Goal: Task Accomplishment & Management: Manage account settings

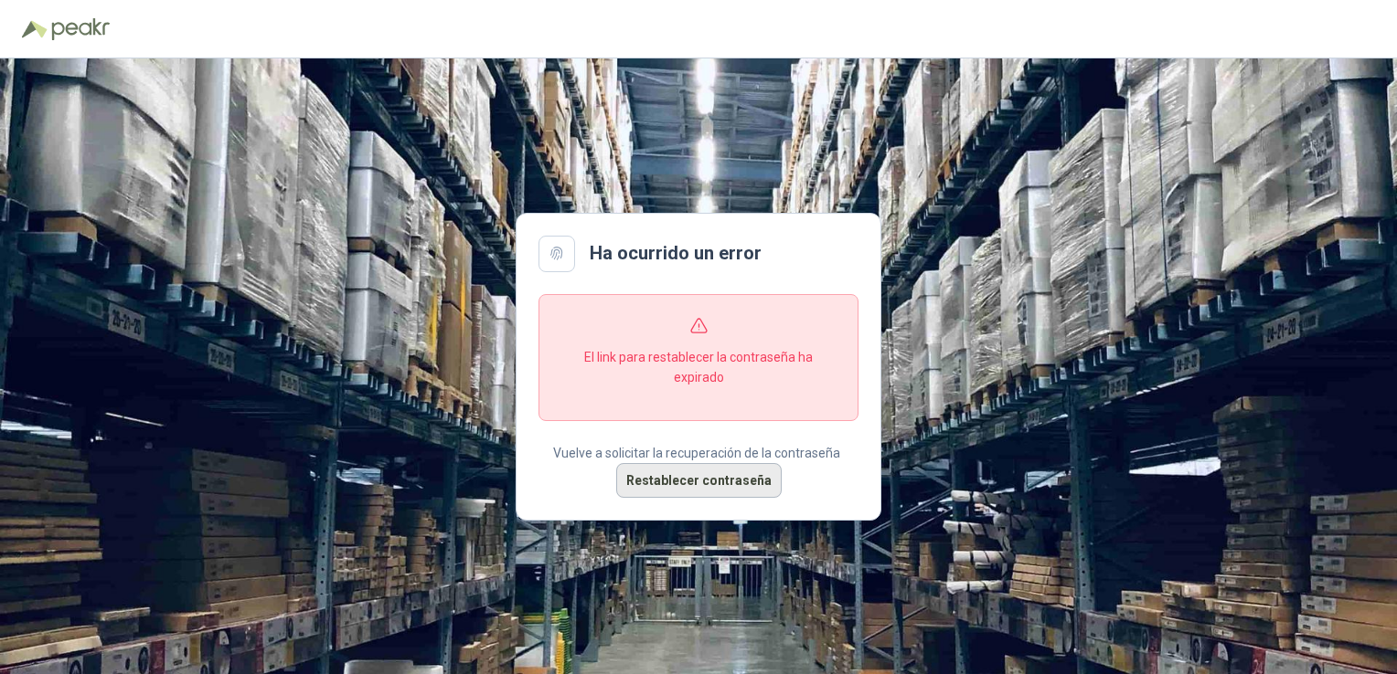
click at [729, 476] on button "Restablecer contraseña" at bounding box center [698, 480] width 165 height 35
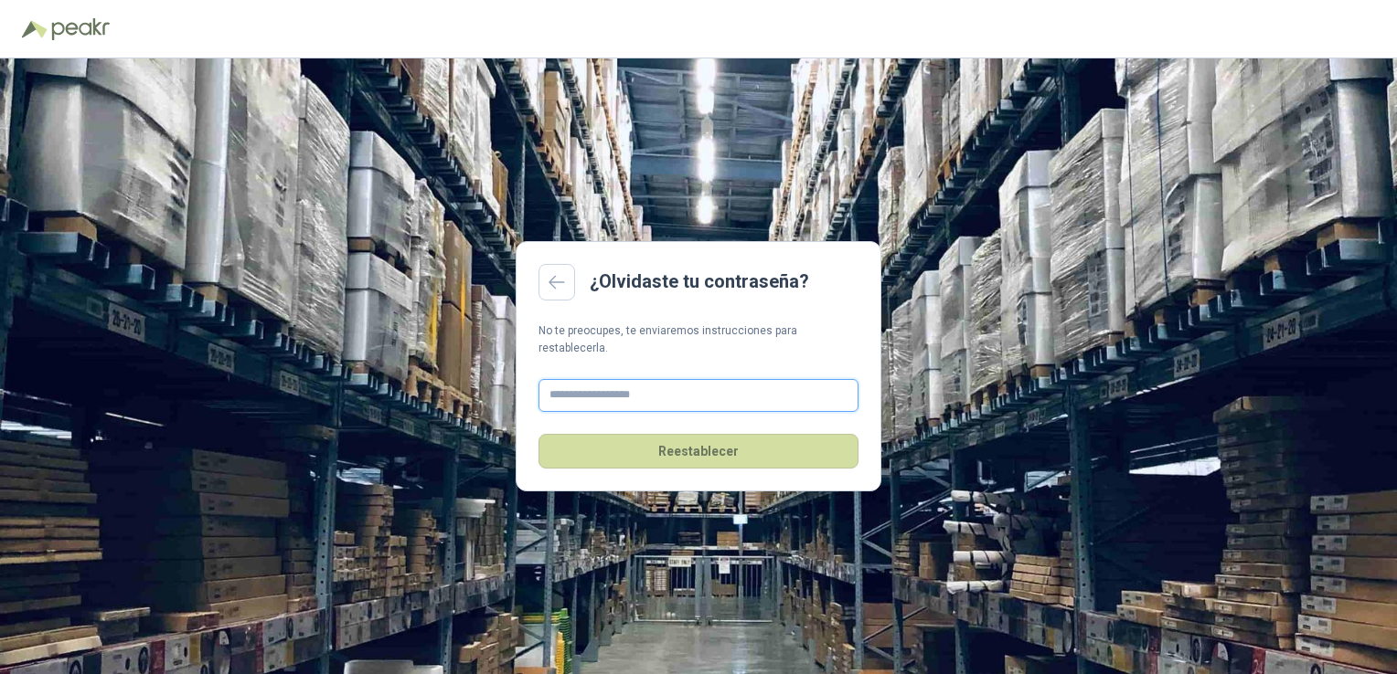
click at [685, 397] on input "text" at bounding box center [698, 395] width 320 height 33
type input "**"
click at [685, 395] on input "**" at bounding box center [698, 395] width 320 height 33
click at [702, 389] on input "**" at bounding box center [698, 395] width 320 height 33
click at [763, 386] on input "**" at bounding box center [698, 395] width 320 height 33
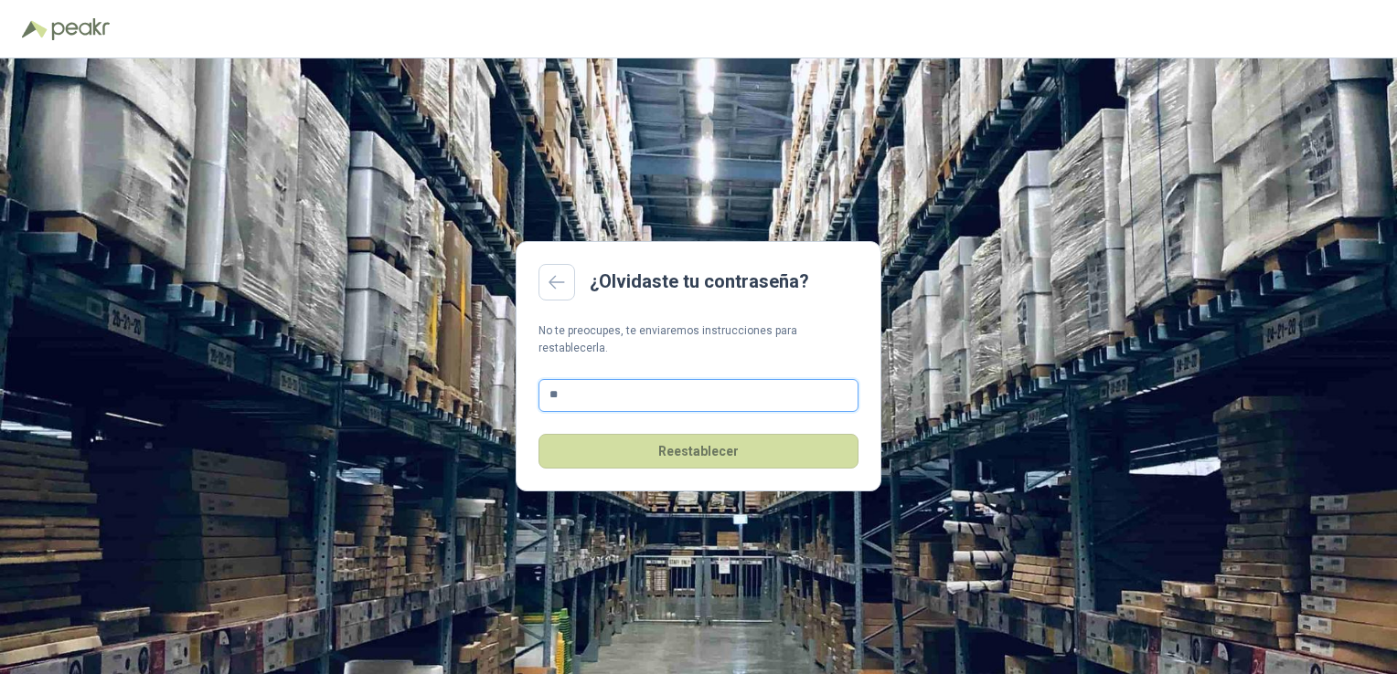
type input "**********"
click at [735, 448] on button "Reestablecer" at bounding box center [698, 451] width 320 height 35
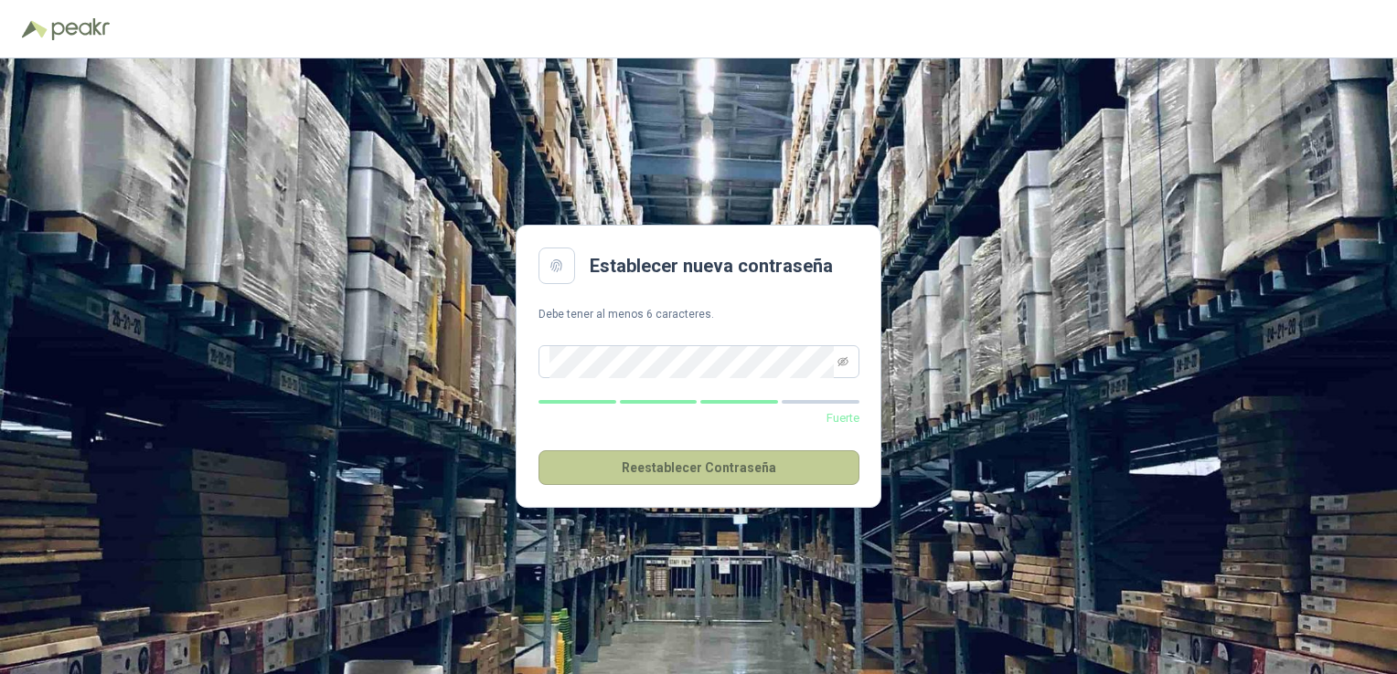
click at [709, 476] on button "Reestablecer Contraseña" at bounding box center [698, 468] width 321 height 35
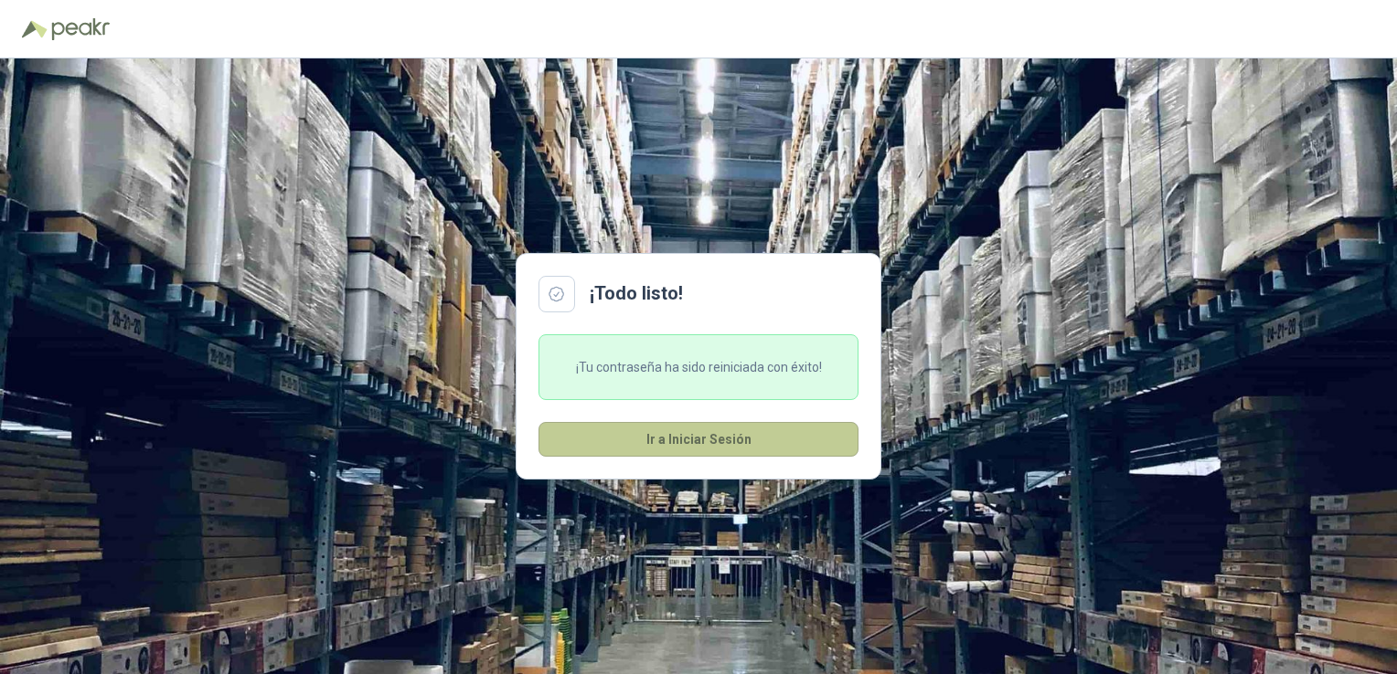
click at [738, 444] on button "Ir a Iniciar Sesión" at bounding box center [698, 439] width 320 height 35
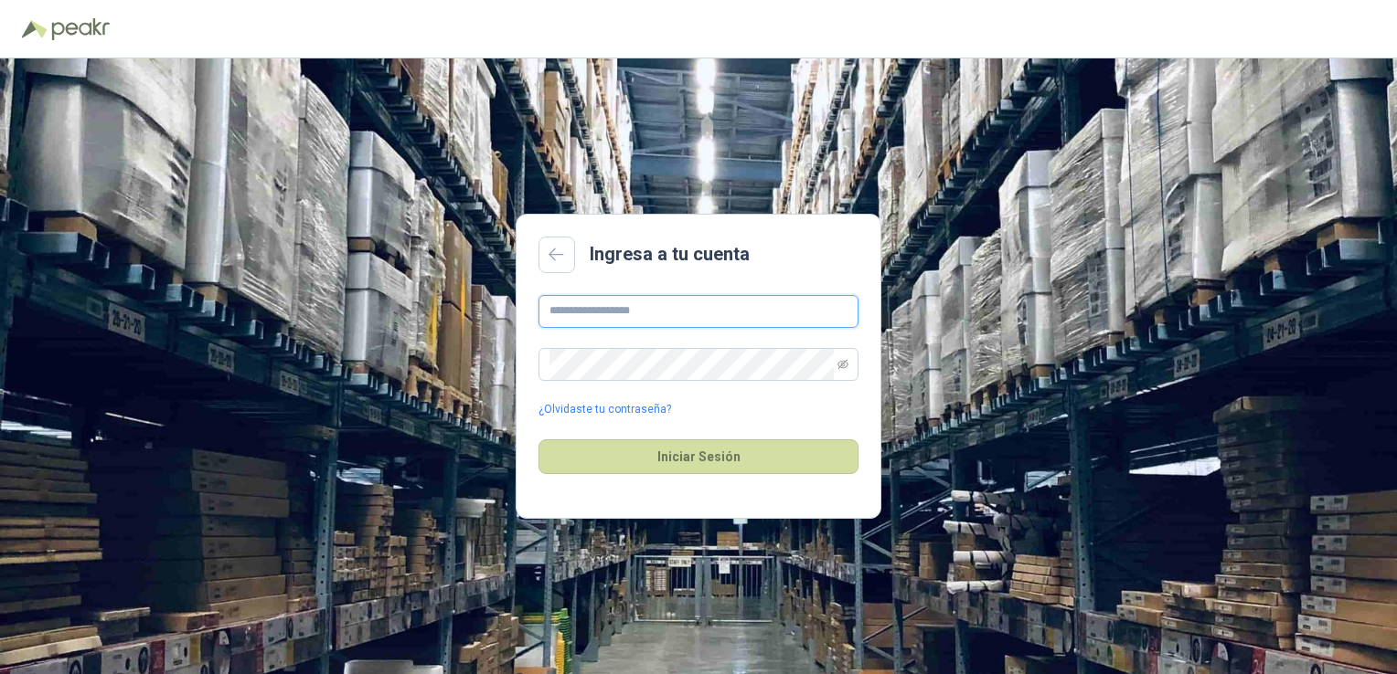
click at [701, 298] on input "text" at bounding box center [698, 311] width 320 height 33
type input "**********"
click at [538, 440] on button "Iniciar Sesión" at bounding box center [698, 457] width 320 height 35
click at [837, 364] on icon "eye-invisible" at bounding box center [842, 364] width 11 height 11
click at [538, 440] on button "Iniciar Sesión" at bounding box center [698, 457] width 320 height 35
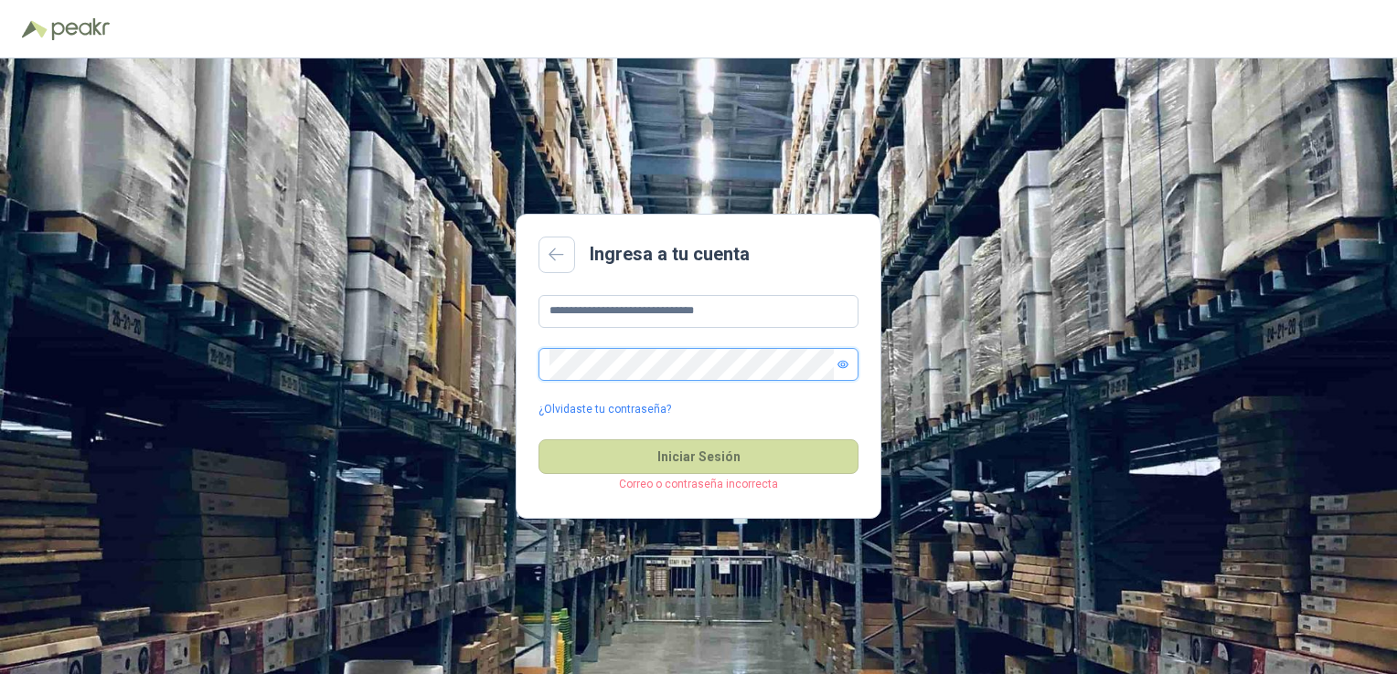
click at [538, 440] on button "Iniciar Sesión" at bounding box center [698, 457] width 320 height 35
click at [558, 261] on link at bounding box center [556, 255] width 37 height 37
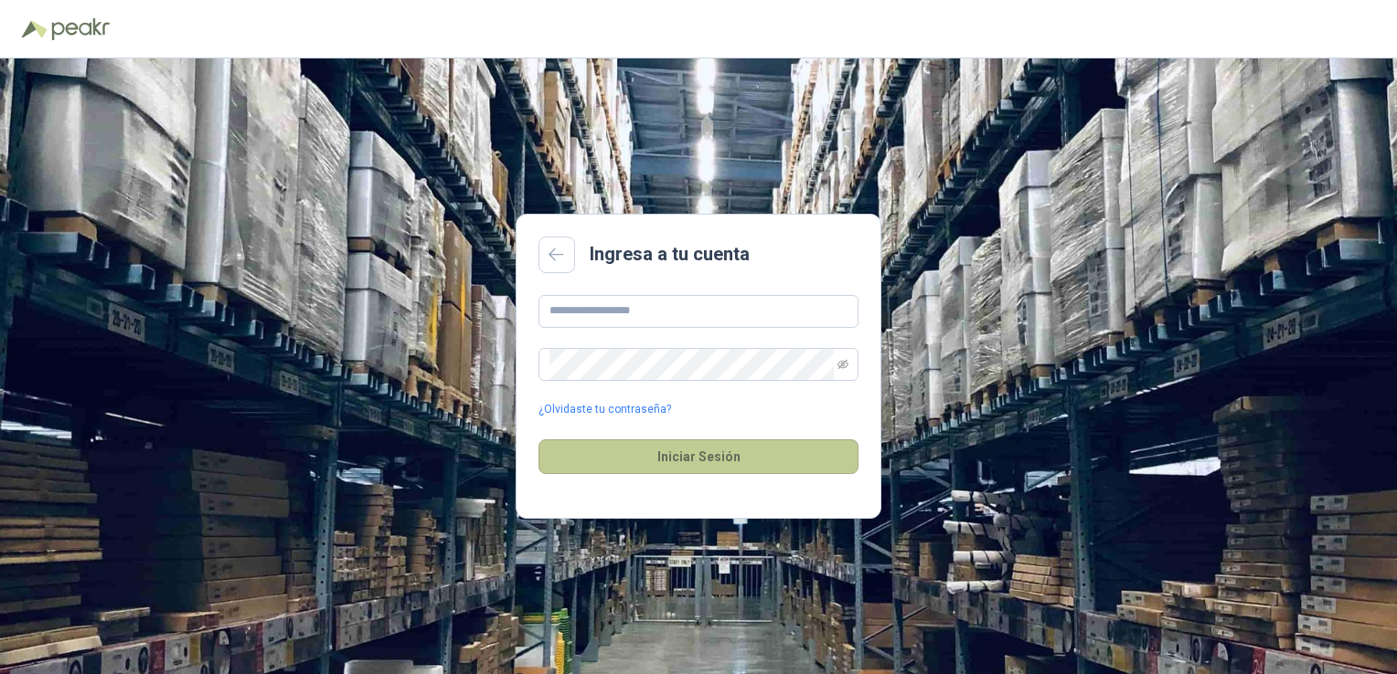
click at [698, 463] on button "Iniciar Sesión" at bounding box center [698, 457] width 320 height 35
click at [655, 309] on input "text" at bounding box center [698, 311] width 320 height 33
click at [556, 430] on div "Iniciar Sesión" at bounding box center [698, 457] width 320 height 79
click at [561, 409] on link "¿Olvidaste tu contraseña?" at bounding box center [604, 409] width 133 height 17
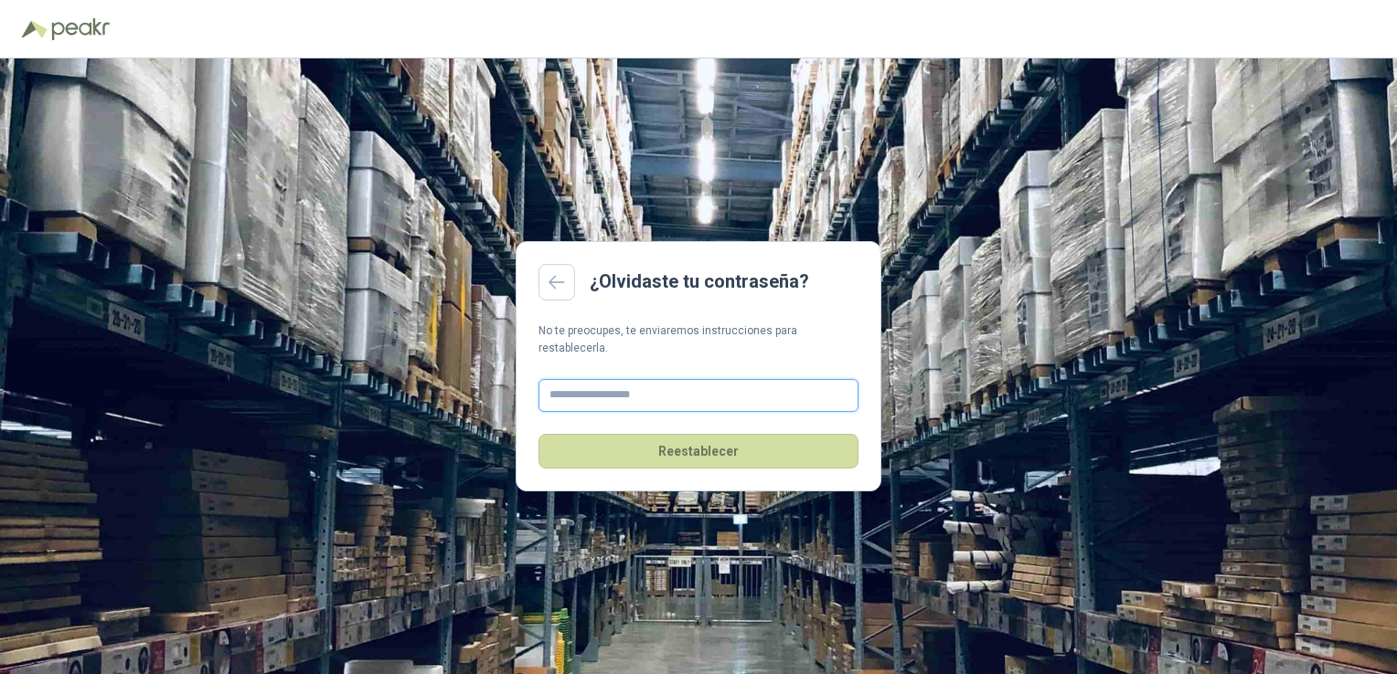
click at [658, 388] on input "text" at bounding box center [698, 395] width 320 height 33
type input "**********"
click at [682, 434] on button "Reestablecer" at bounding box center [698, 451] width 320 height 35
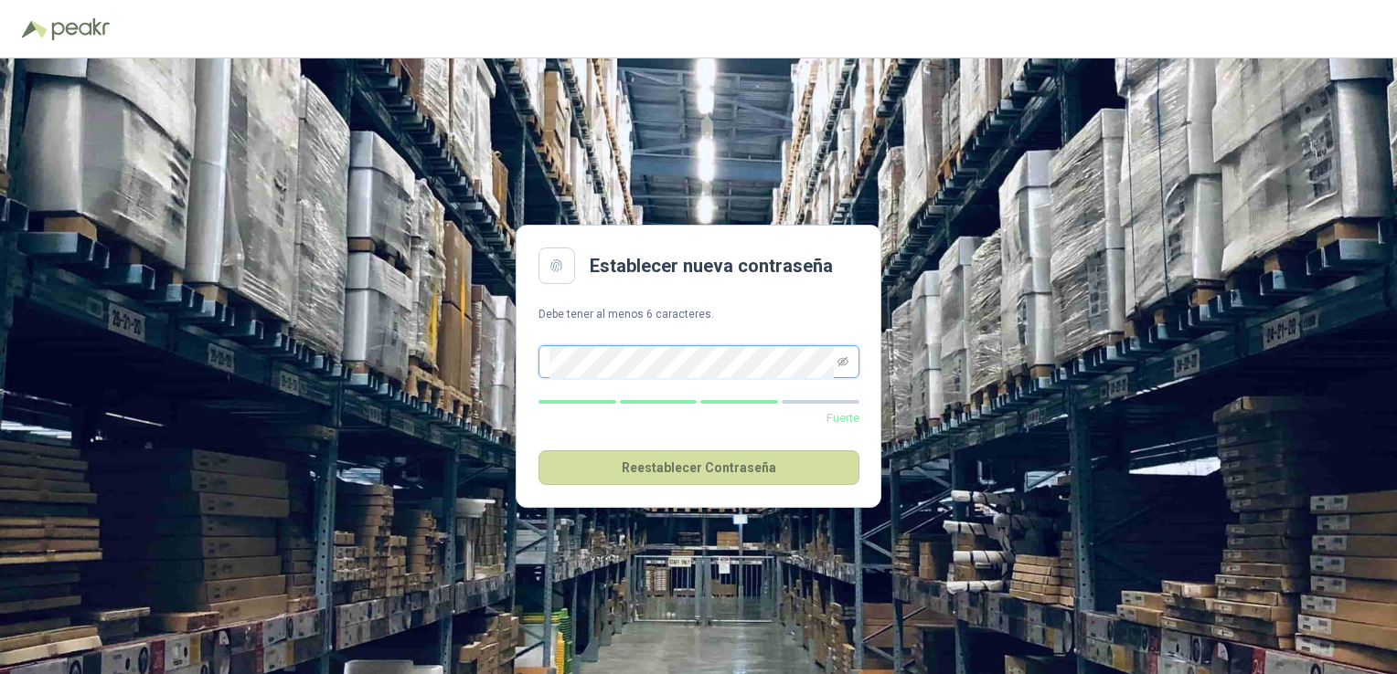
click at [538, 451] on button "Reestablecer Contraseña" at bounding box center [698, 468] width 321 height 35
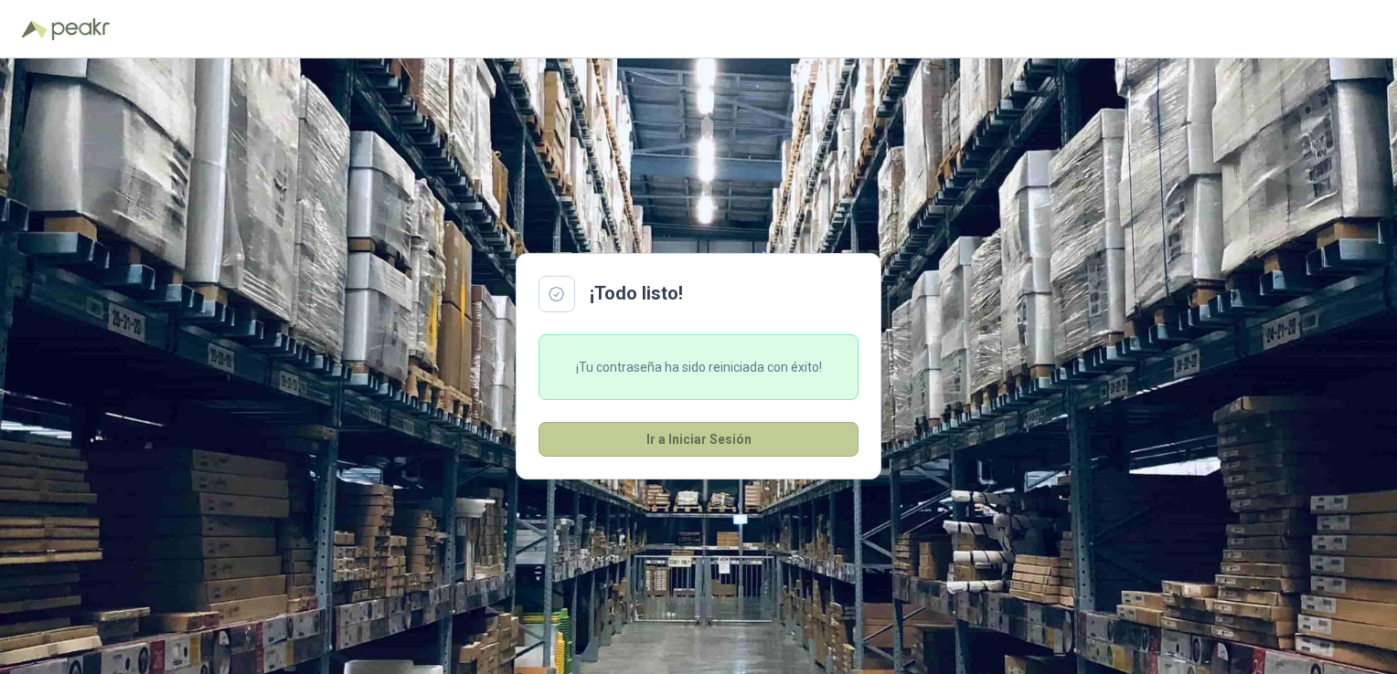
click at [785, 452] on button "Ir a Iniciar Sesión" at bounding box center [698, 439] width 320 height 35
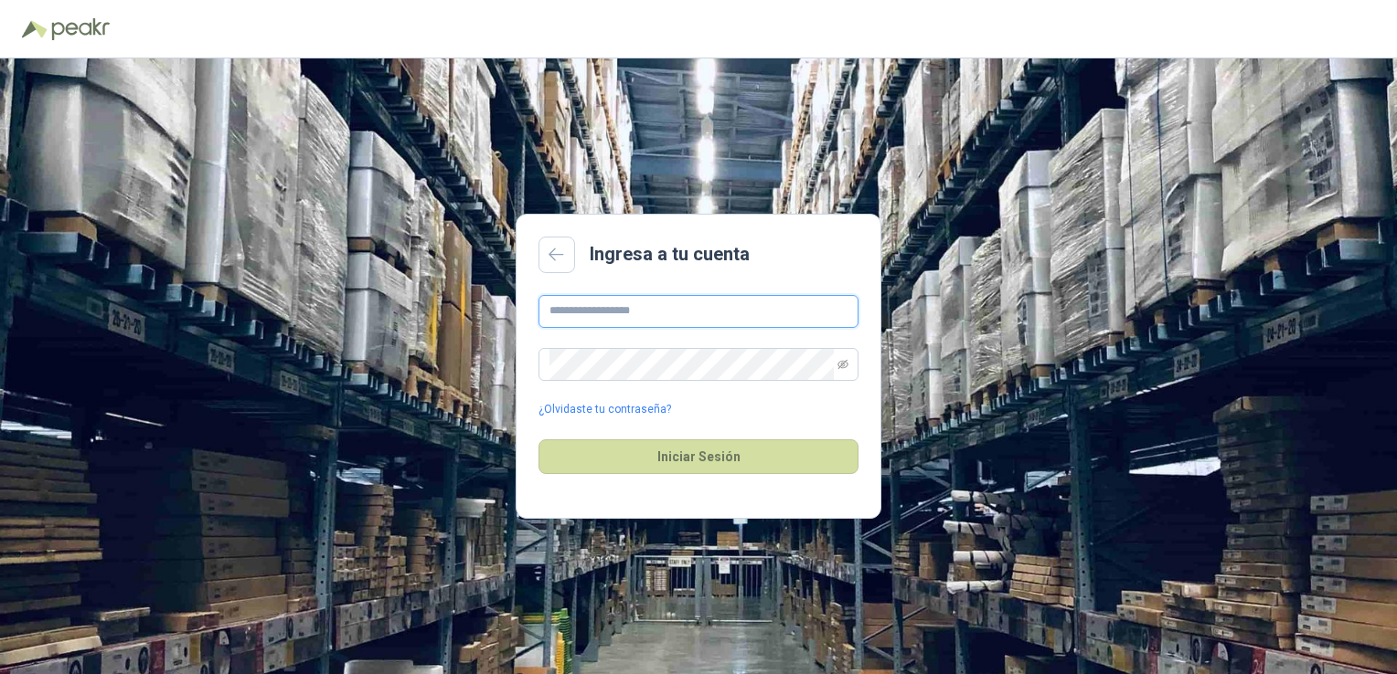
click at [697, 309] on input "text" at bounding box center [698, 311] width 320 height 33
type input "**********"
click at [538, 440] on button "Iniciar Sesión" at bounding box center [698, 457] width 320 height 35
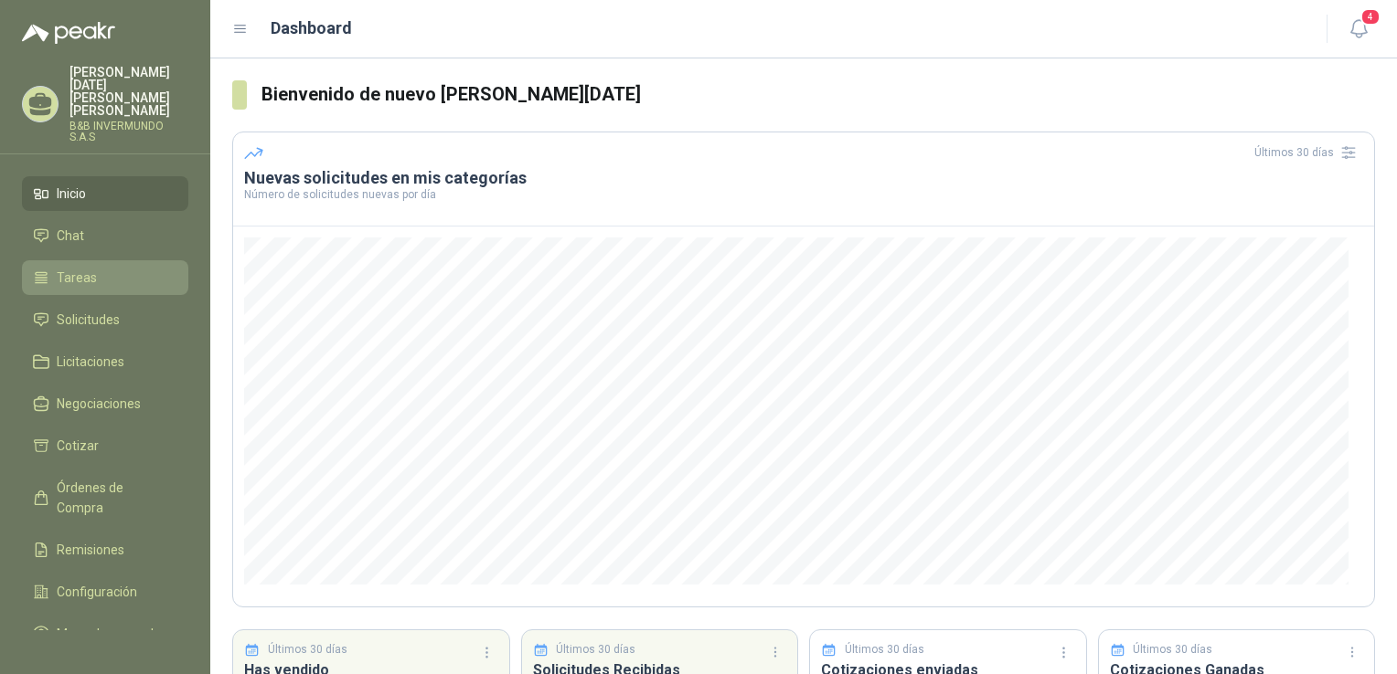
click at [80, 271] on span "Tareas" at bounding box center [77, 278] width 40 height 20
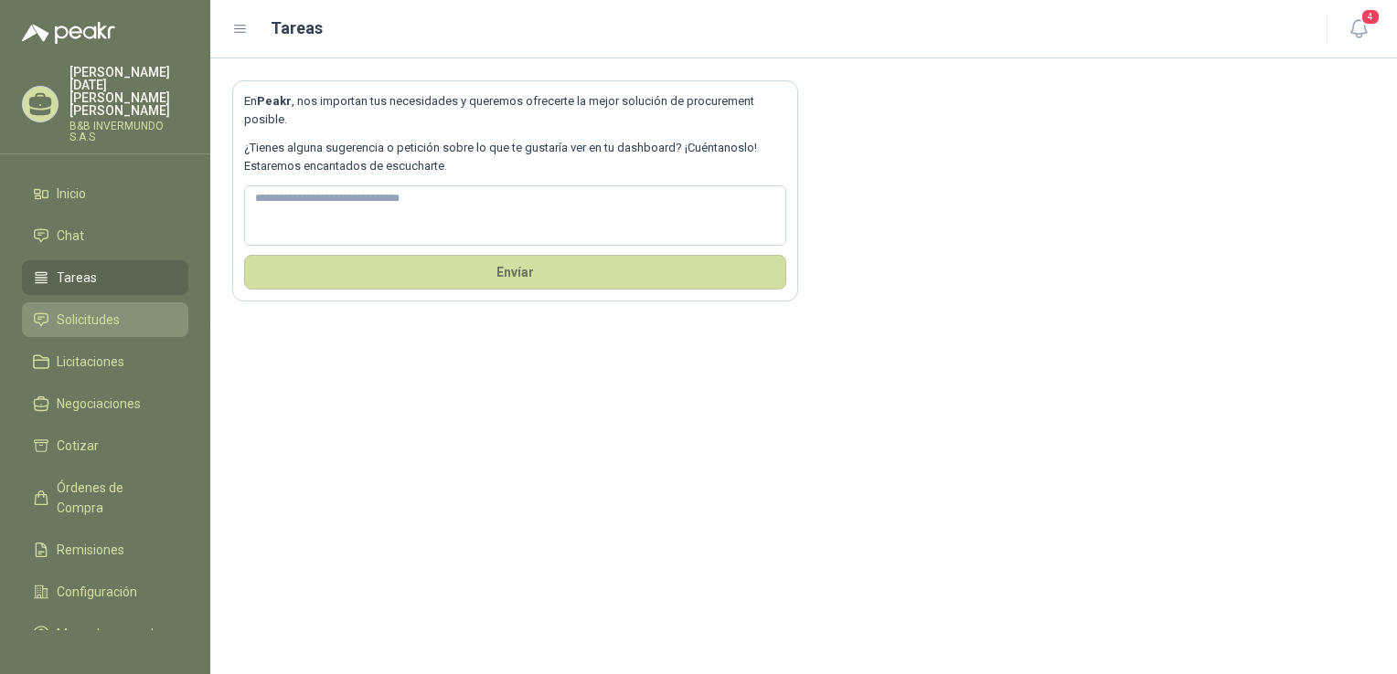
click at [99, 310] on span "Solicitudes" at bounding box center [88, 320] width 63 height 20
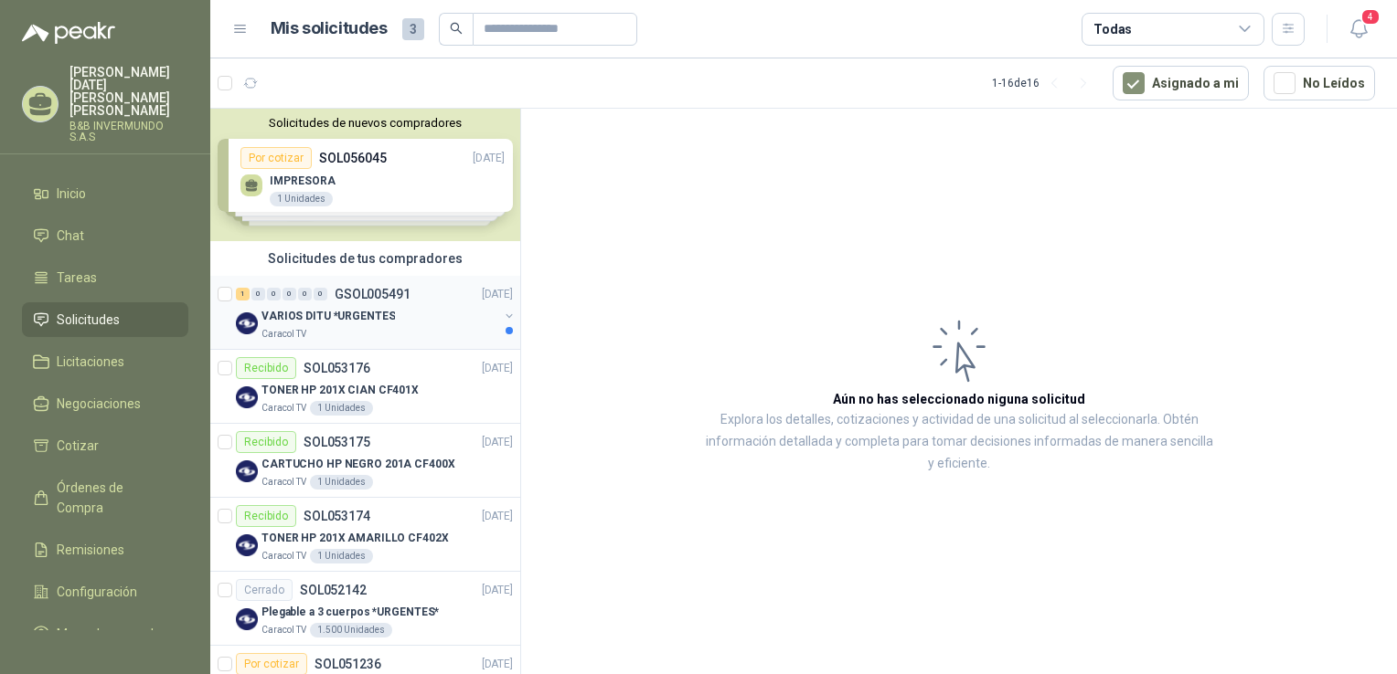
click at [351, 320] on p "VARIOS DITU *URGENTES" at bounding box center [327, 316] width 133 height 17
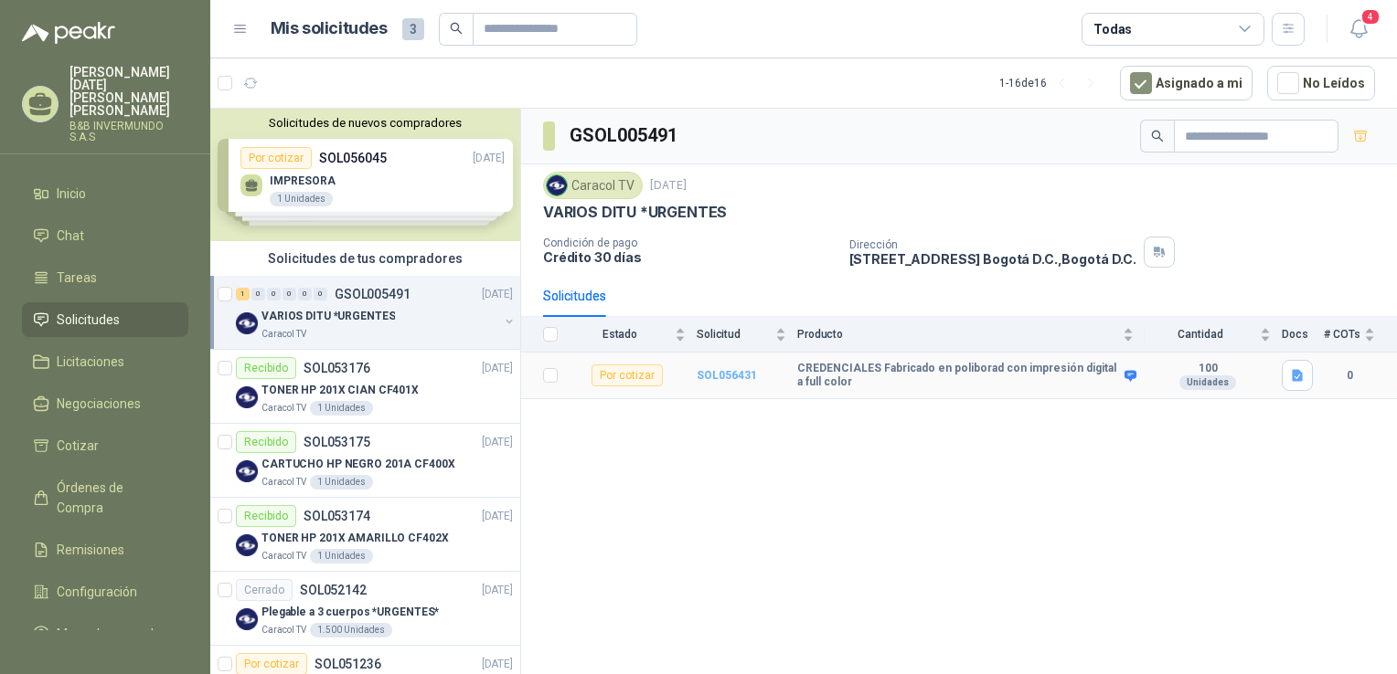
click at [738, 373] on b "SOL056431" at bounding box center [726, 375] width 60 height 13
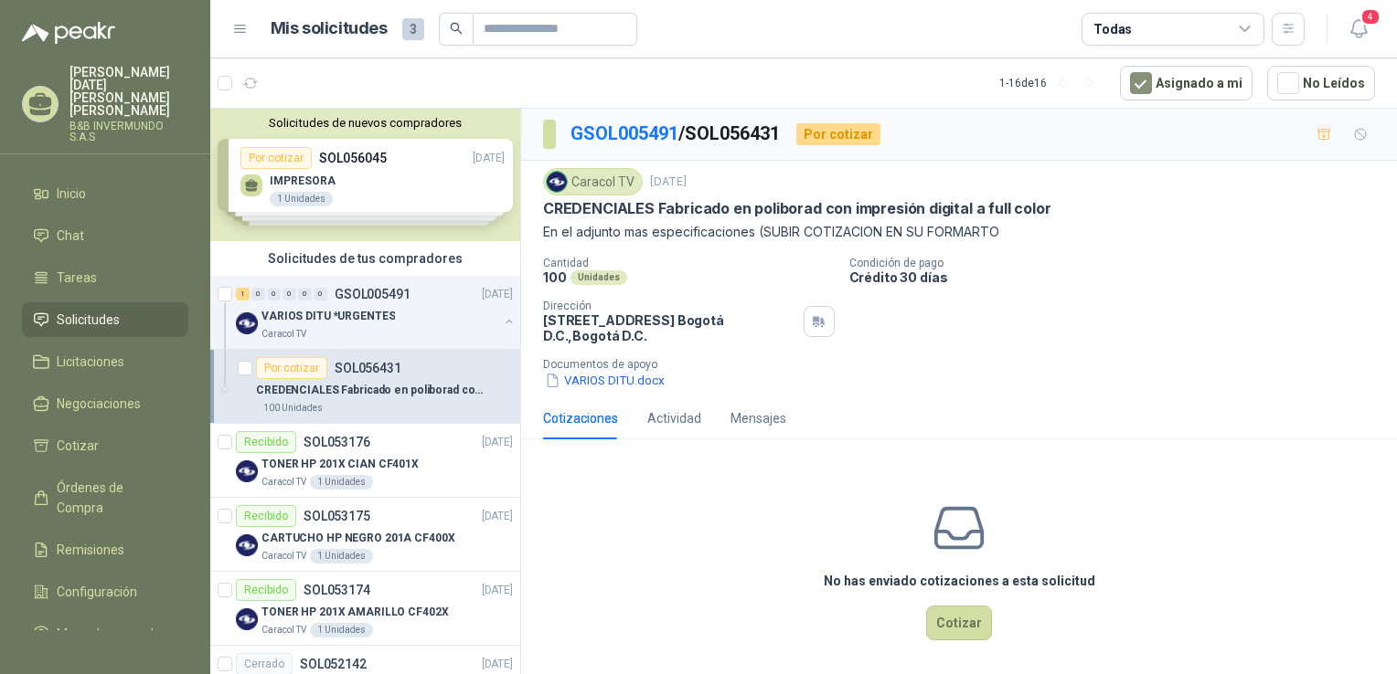
click at [428, 174] on div "Solicitudes de nuevos compradores Por cotizar SOL056045 16/09/25 IMPRESORA 1 Un…" at bounding box center [365, 175] width 310 height 133
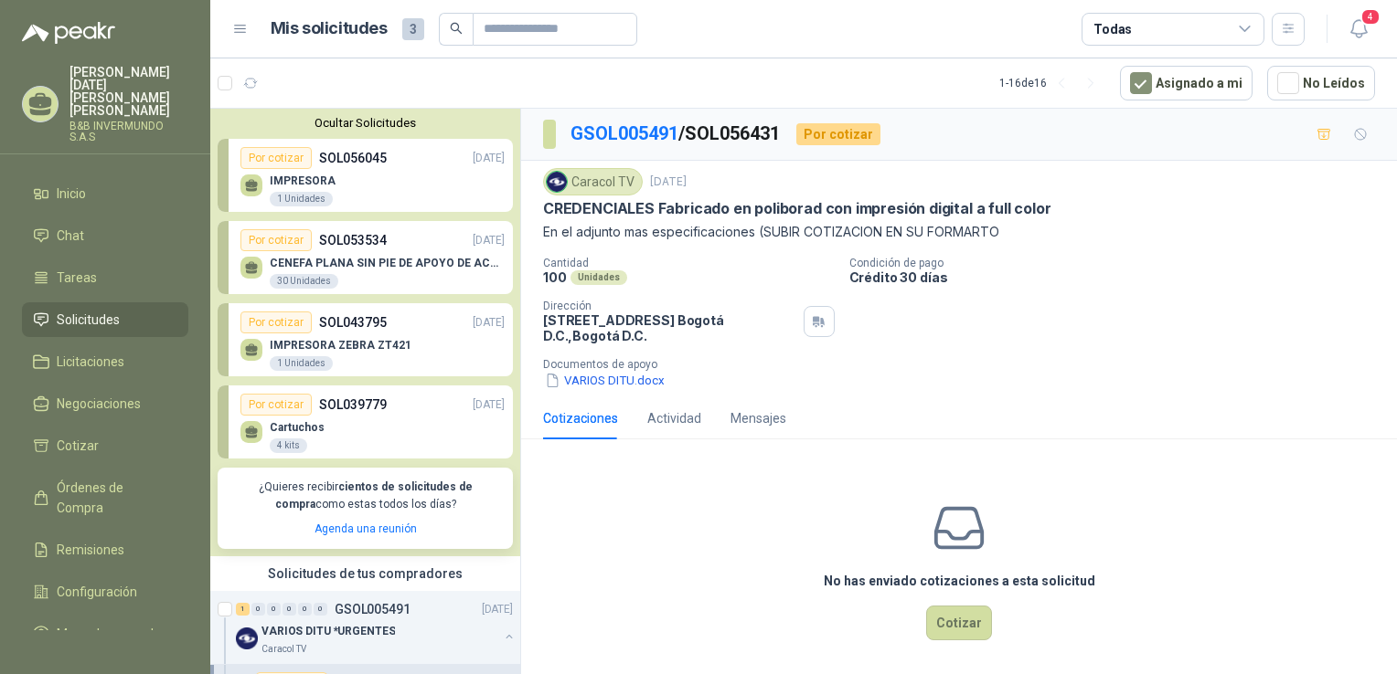
click at [336, 416] on div "Cartuchos 4 kits" at bounding box center [372, 435] width 264 height 38
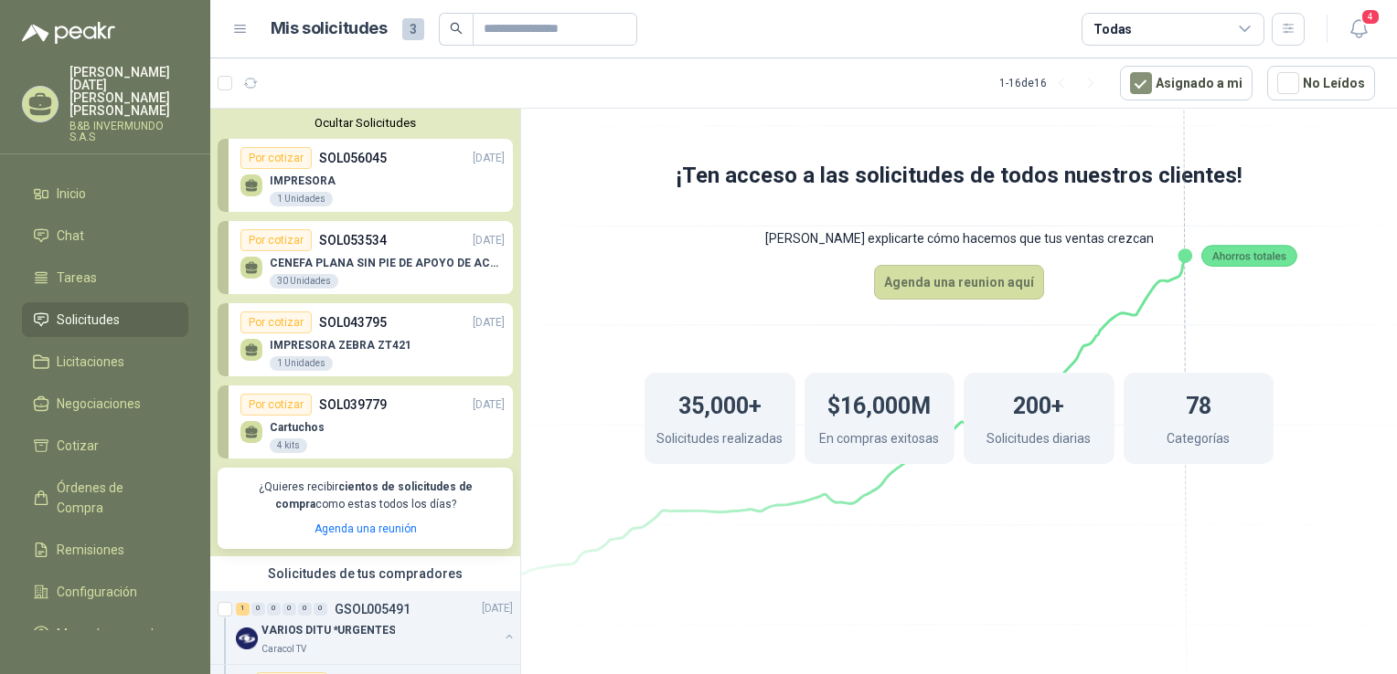
click at [294, 183] on p "IMPRESORA" at bounding box center [303, 181] width 66 height 13
click at [264, 158] on div "Por cotizar" at bounding box center [275, 158] width 71 height 22
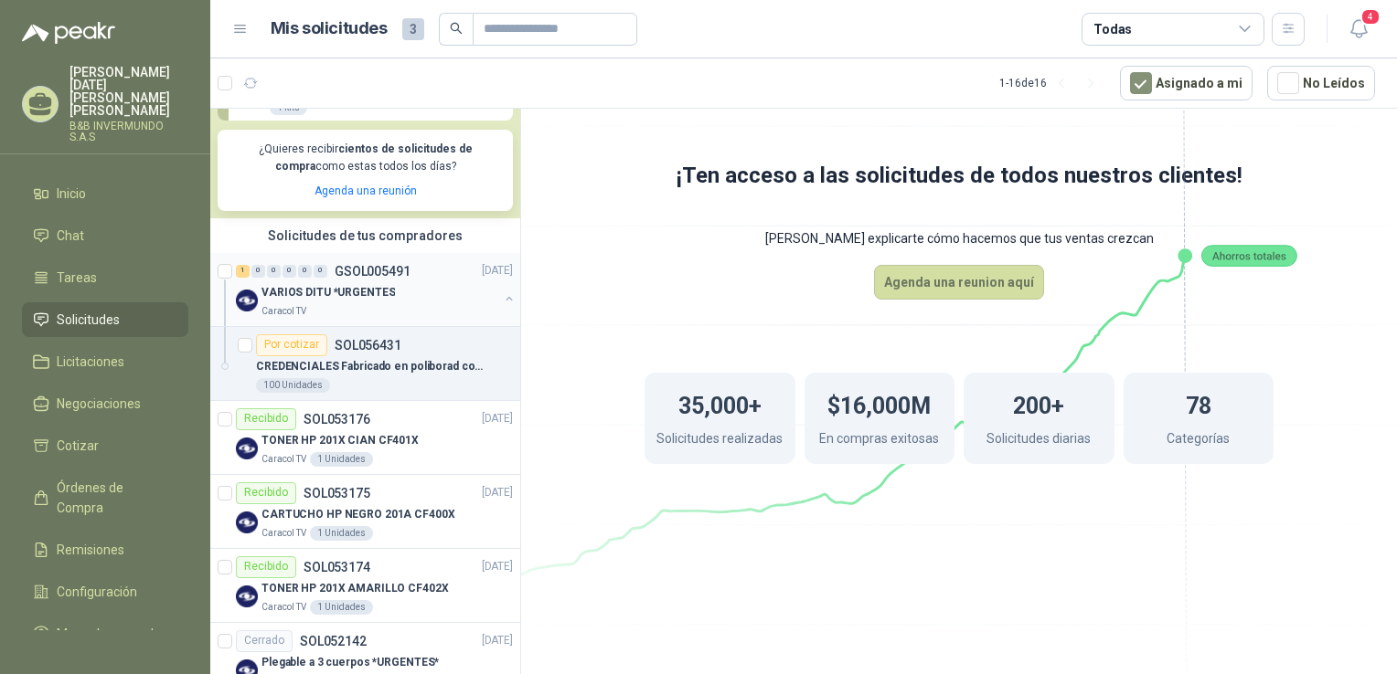
scroll to position [366, 0]
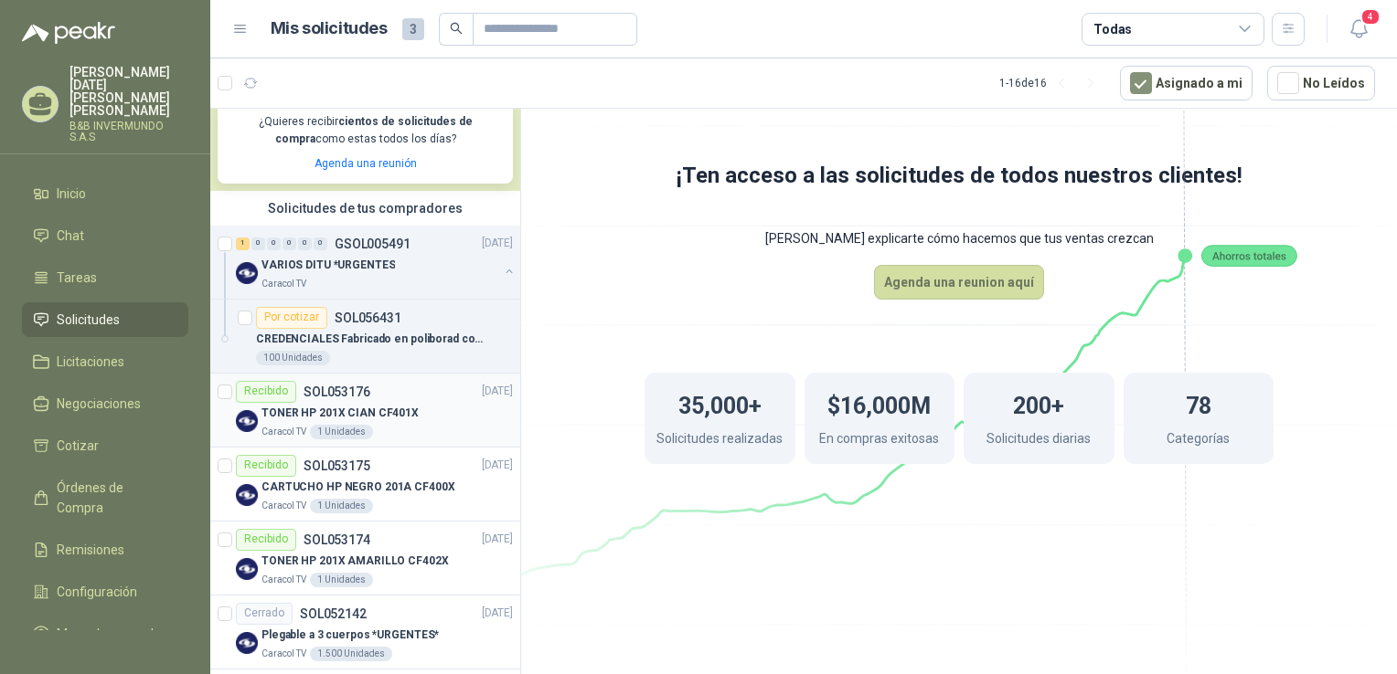
click at [319, 388] on p "SOL053176" at bounding box center [336, 392] width 67 height 13
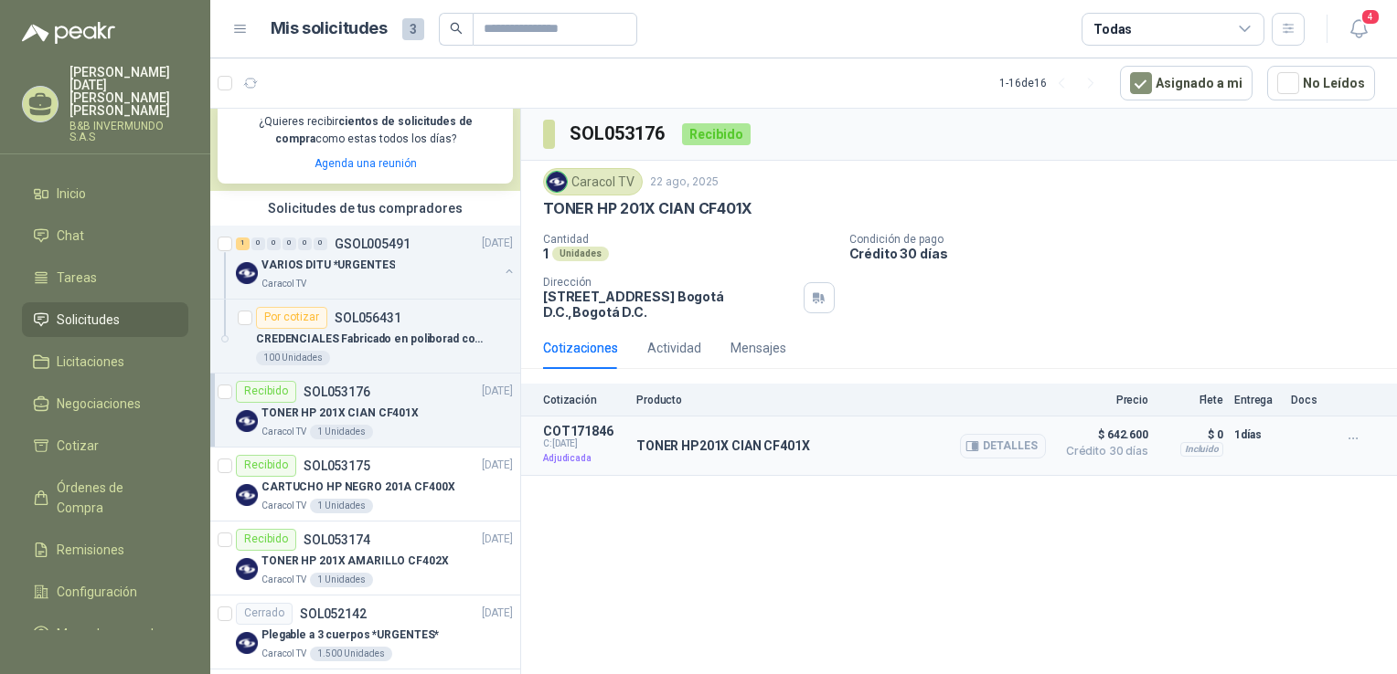
click at [567, 458] on p "Adjudicada" at bounding box center [584, 459] width 82 height 18
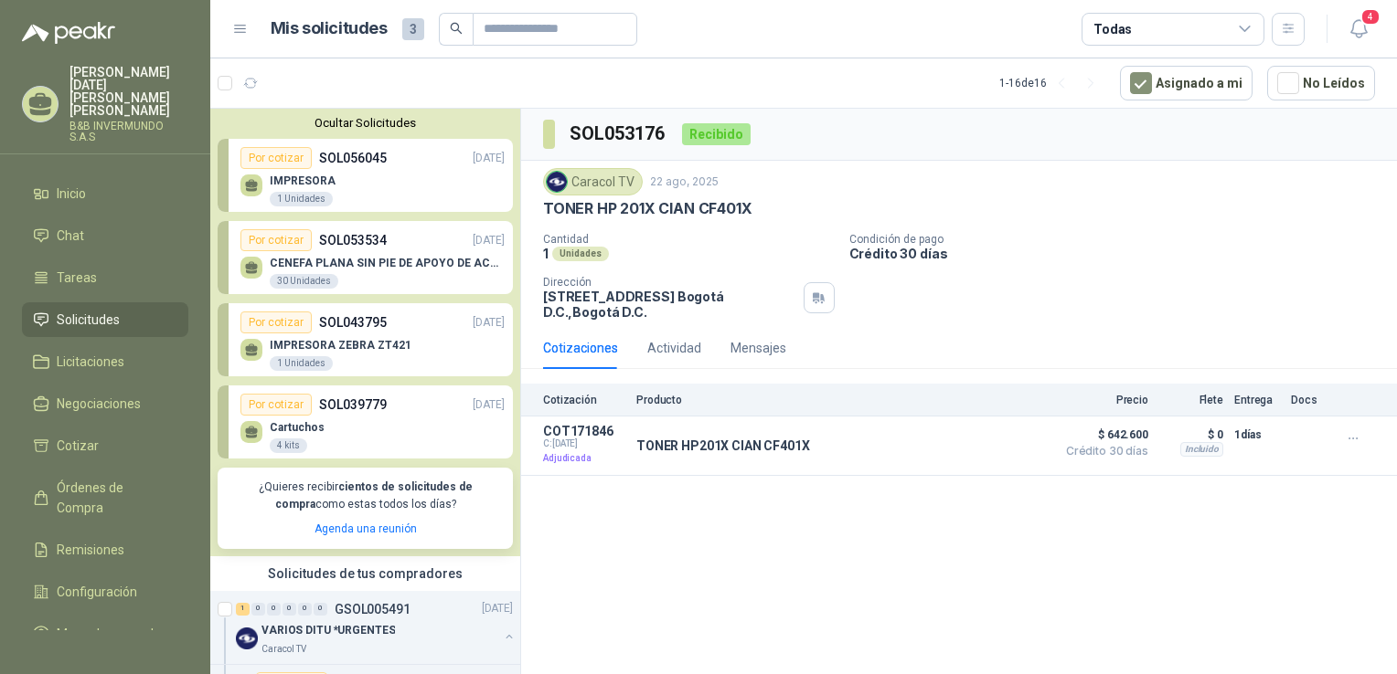
click at [269, 157] on div "Por cotizar" at bounding box center [275, 158] width 71 height 22
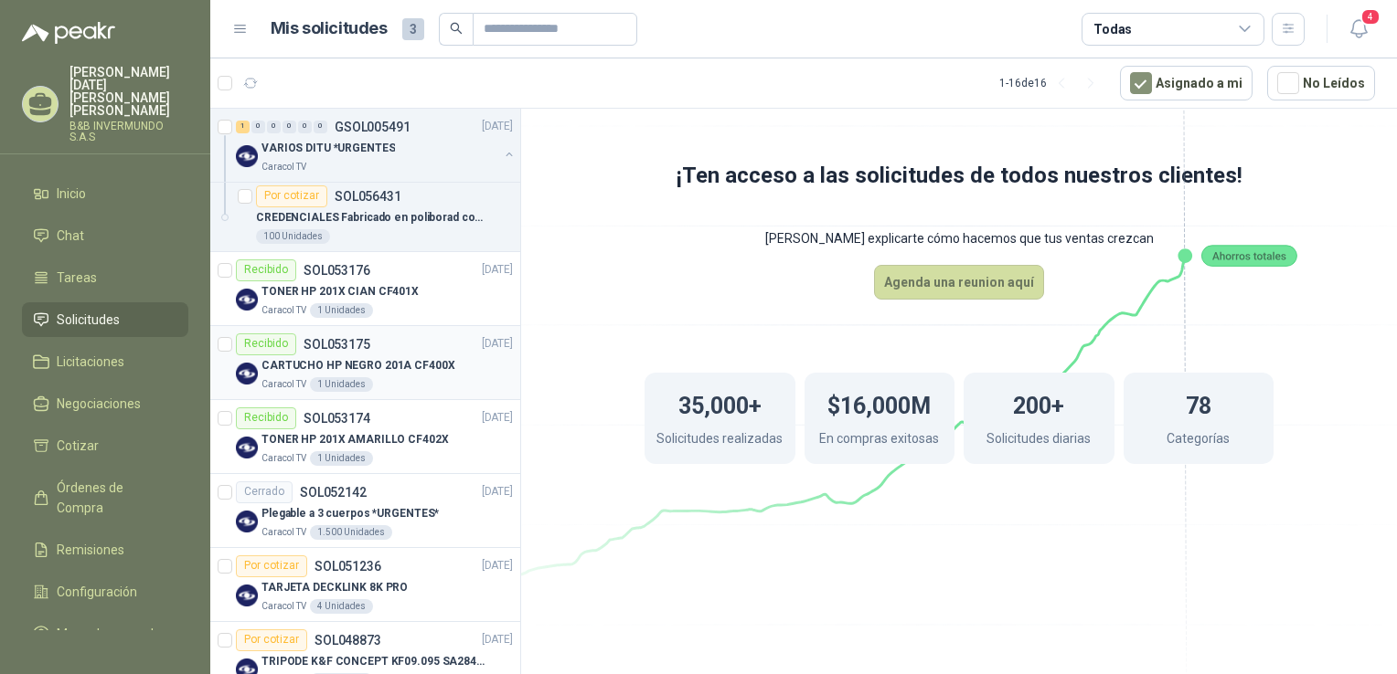
scroll to position [461, 0]
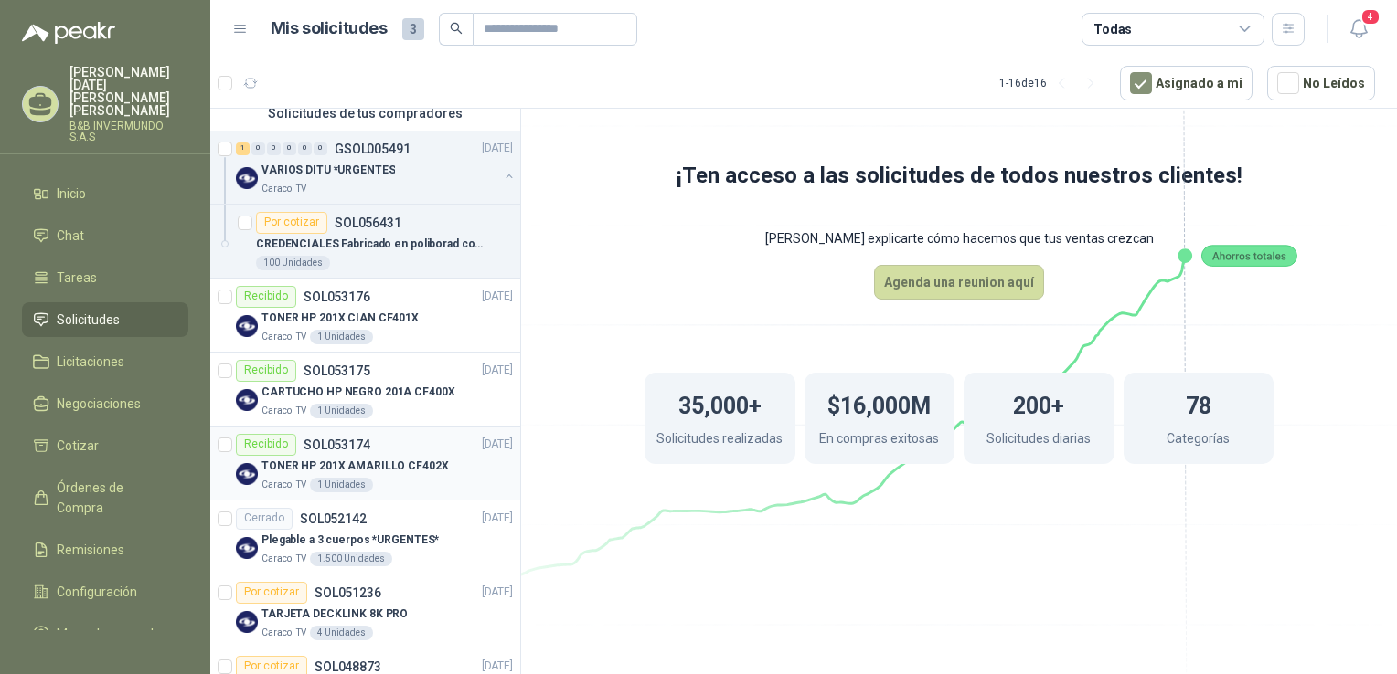
click at [263, 444] on div "Recibido" at bounding box center [266, 445] width 60 height 22
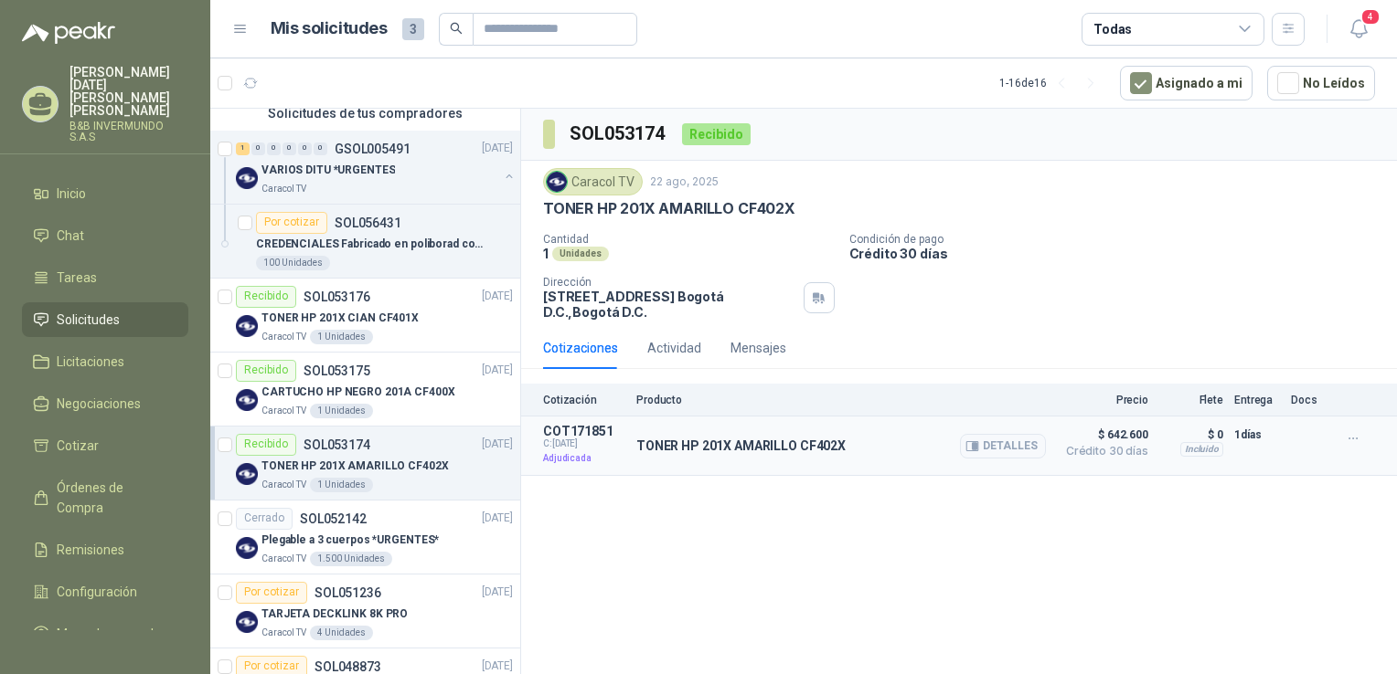
click at [562, 458] on p "Adjudicada" at bounding box center [584, 459] width 82 height 18
click at [667, 338] on div "Actividad" at bounding box center [674, 348] width 54 height 20
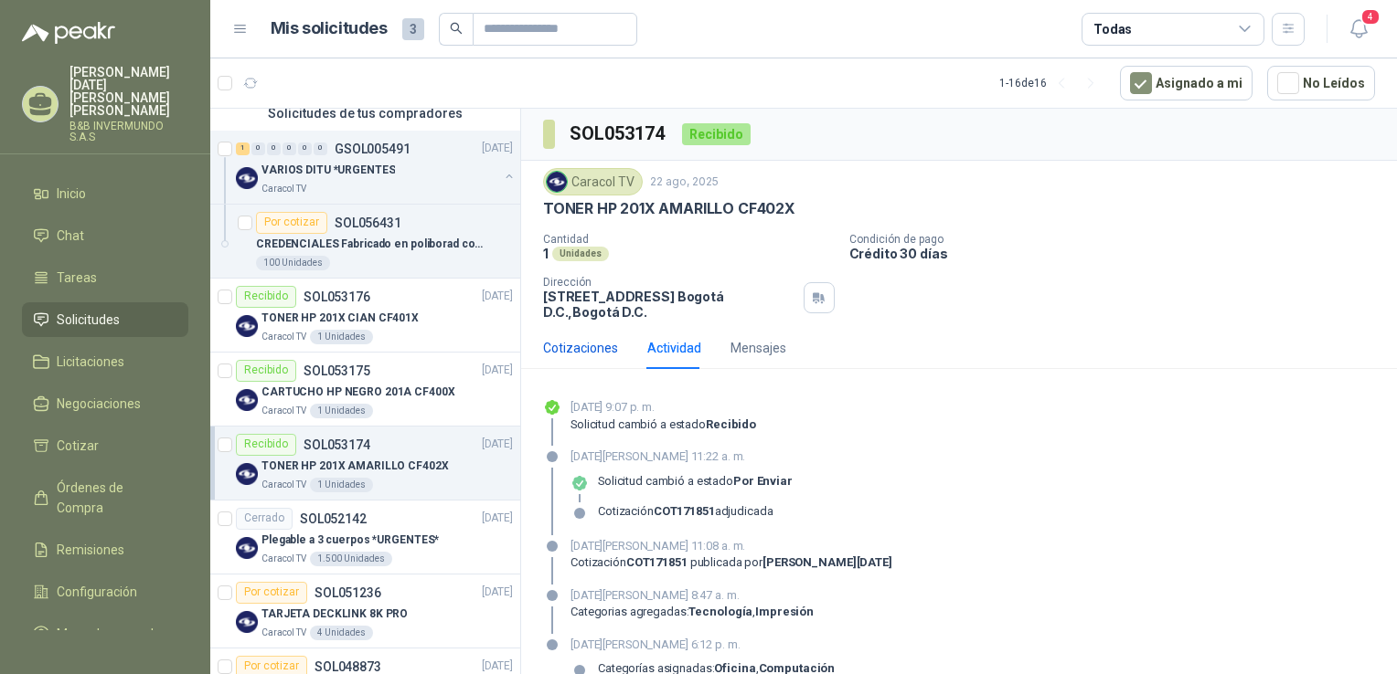
click at [572, 349] on div "Cotizaciones" at bounding box center [580, 348] width 75 height 20
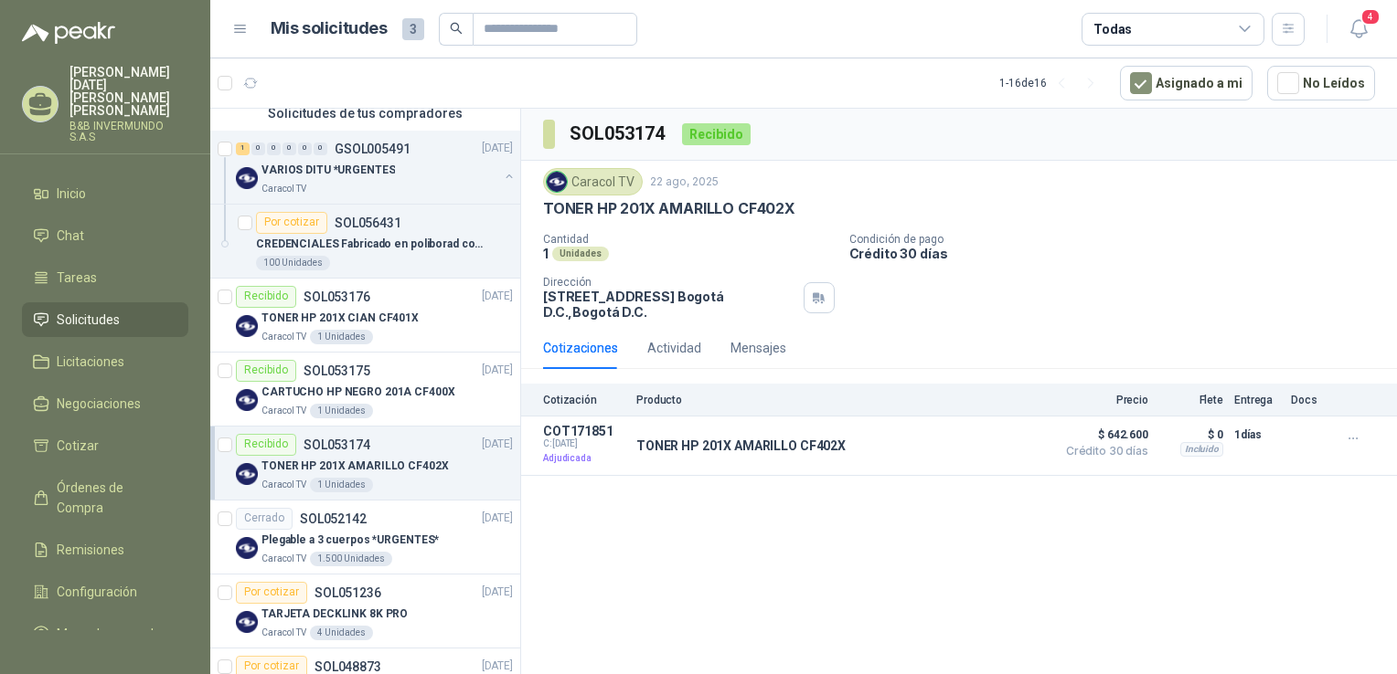
click at [89, 121] on p "B&B INVERMUNDO S.A.S" at bounding box center [128, 132] width 119 height 22
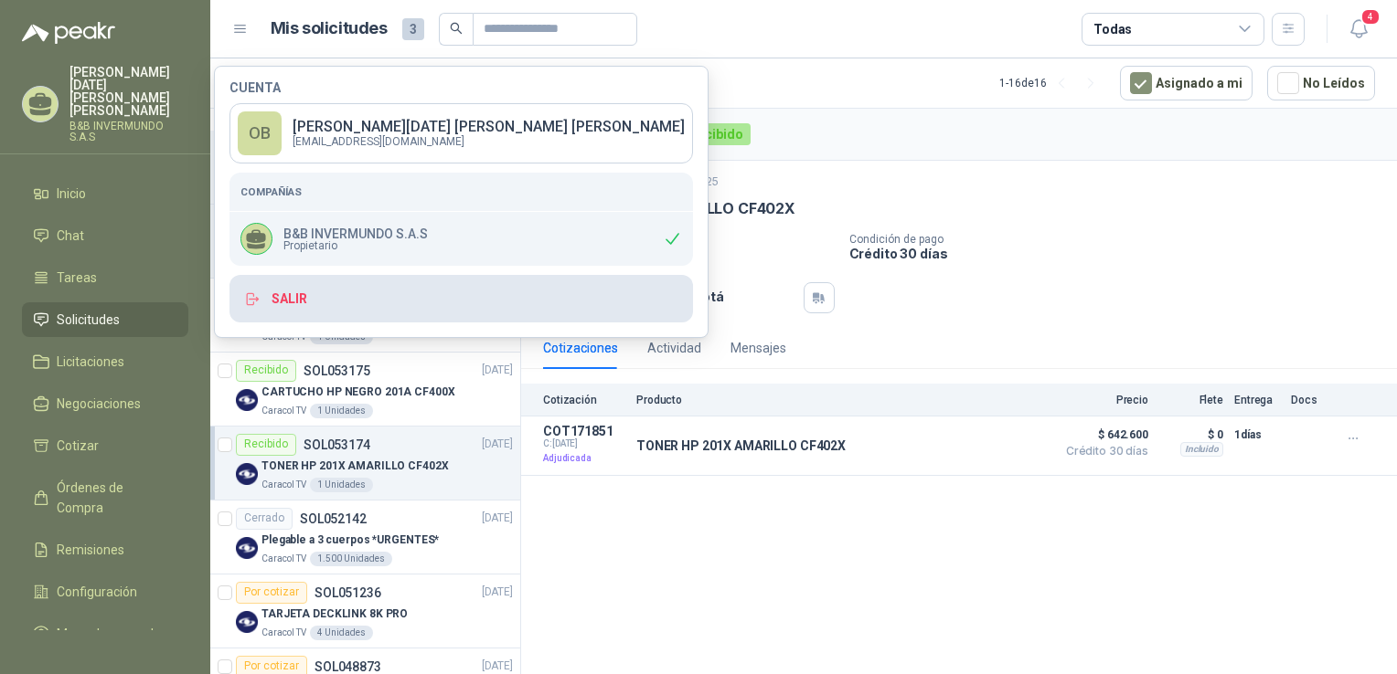
click at [319, 311] on button "Salir" at bounding box center [460, 299] width 463 height 48
